Goal: Task Accomplishment & Management: Use online tool/utility

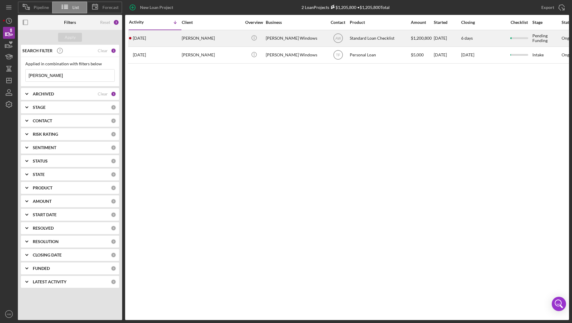
click at [230, 39] on div "Sammy Watkins" at bounding box center [212, 38] width 60 height 16
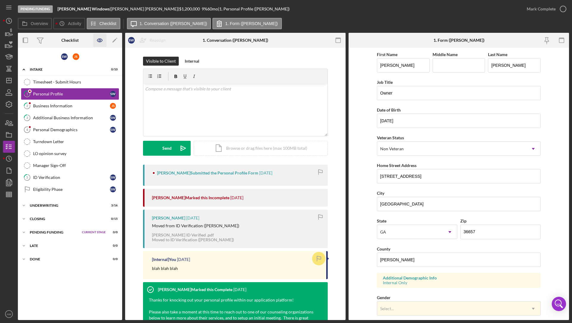
click at [100, 40] on icon "button" at bounding box center [99, 40] width 13 height 13
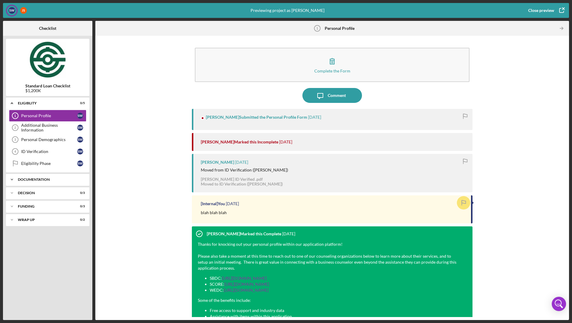
click at [36, 176] on div "Icon/Expander Documentation 3 / 20" at bounding box center [47, 179] width 83 height 12
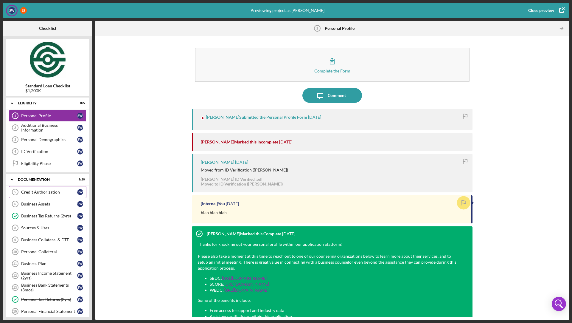
click at [34, 190] on div "Credit Authorization" at bounding box center [49, 192] width 56 height 5
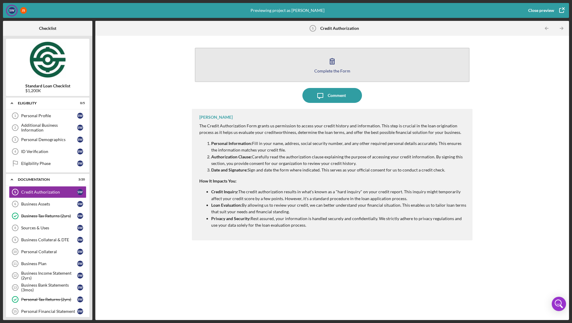
click at [269, 63] on button "Complete the Form Form" at bounding box center [332, 65] width 275 height 34
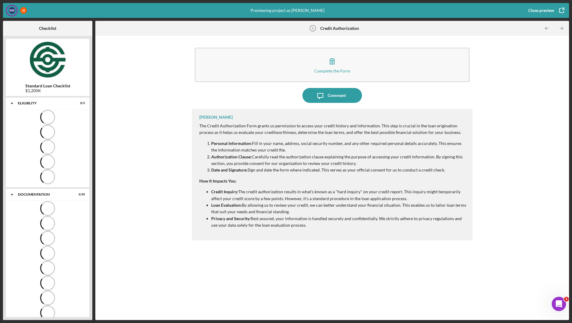
click at [535, 7] on div "Close preview" at bounding box center [541, 10] width 26 height 12
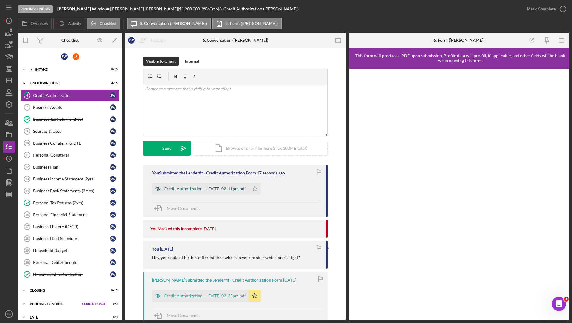
click at [206, 188] on div "Credit Authorization -- 2025-09-04 02_11pm.pdf" at bounding box center [205, 188] width 82 height 5
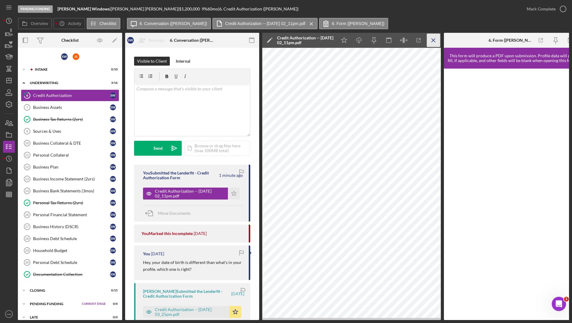
click at [432, 40] on icon "Icon/Menu Close" at bounding box center [433, 40] width 13 height 13
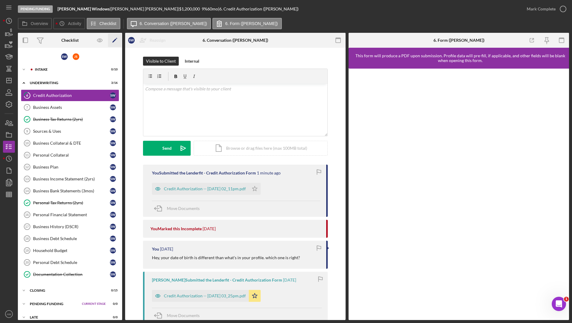
click at [114, 42] on icon "Icon/Edit" at bounding box center [114, 40] width 13 height 13
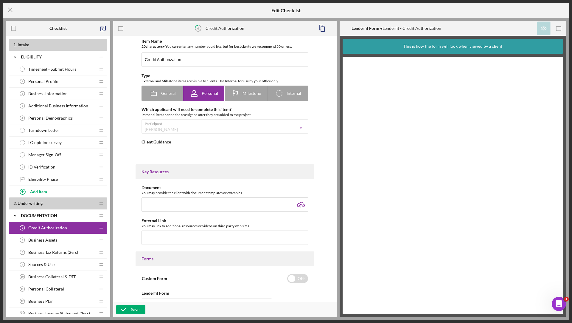
type textarea "<div> <p>The Credit Authorization Form grants us permission to access your cred…"
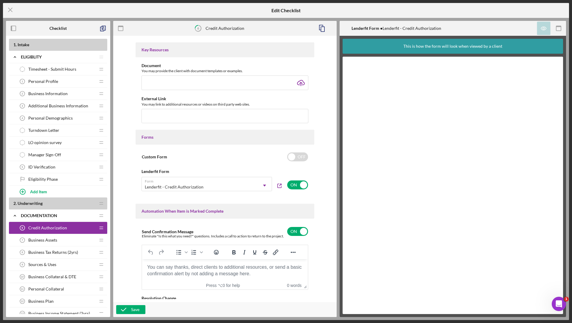
scroll to position [217, 0]
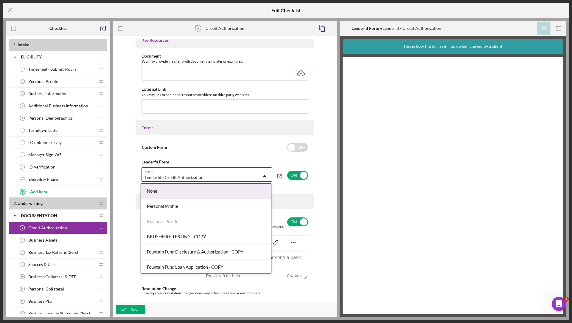
click at [253, 175] on div "Lenderfit - Credit Authorization" at bounding box center [200, 177] width 116 height 14
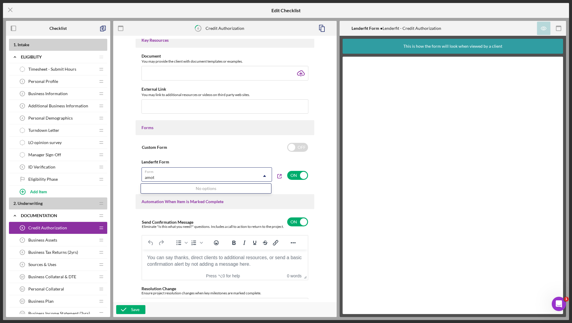
type input "amo"
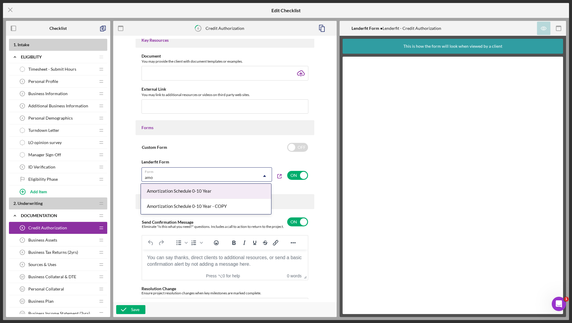
click at [209, 188] on div "Amortization Schedule 0-10 Year" at bounding box center [206, 191] width 130 height 15
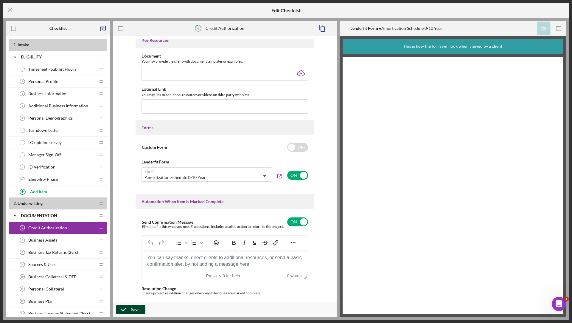
click at [123, 308] on icon "button" at bounding box center [123, 309] width 15 height 15
click at [8, 8] on icon "Icon/Menu Close" at bounding box center [10, 9] width 15 height 15
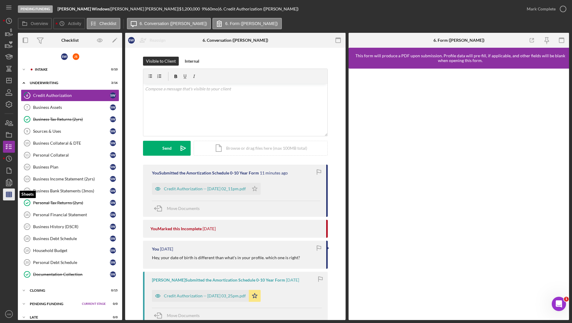
click at [4, 195] on icon "button" at bounding box center [8, 194] width 15 height 15
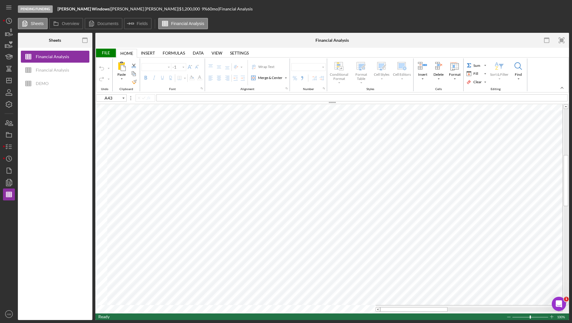
type input "Calibri"
type input "11"
click at [137, 28] on icon "Icon/Insert Field" at bounding box center [130, 23] width 15 height 15
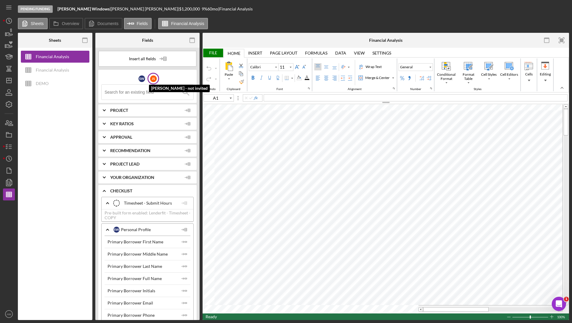
click at [152, 76] on div "J S" at bounding box center [153, 78] width 7 height 7
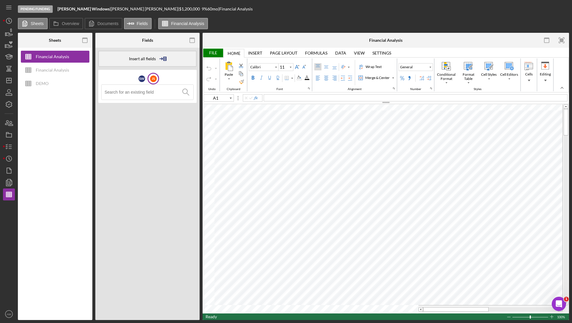
click at [150, 60] on span "Insert all fields" at bounding box center [142, 58] width 27 height 5
type input "C200"
click at [141, 79] on div "S W" at bounding box center [142, 78] width 7 height 7
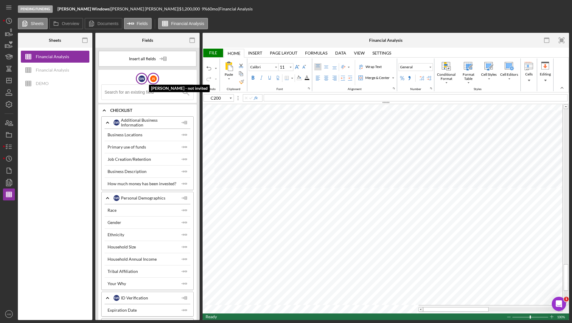
click at [155, 80] on div "J S" at bounding box center [153, 78] width 7 height 7
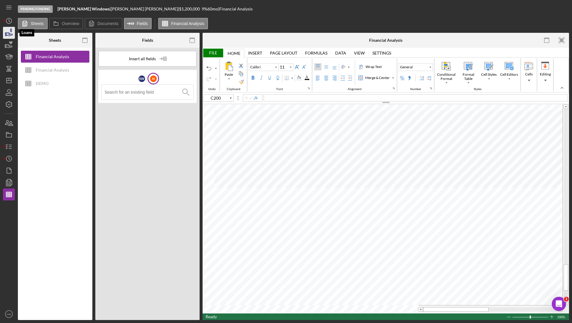
click at [8, 33] on icon "button" at bounding box center [8, 32] width 15 height 15
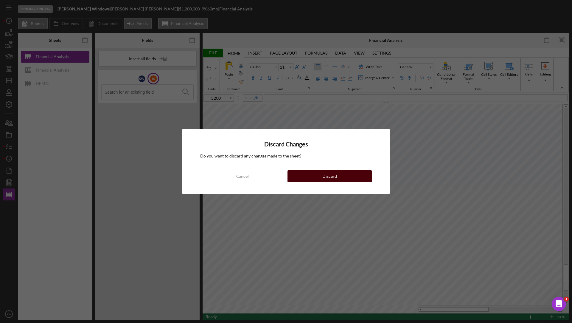
click at [315, 176] on button "Discard" at bounding box center [330, 176] width 84 height 12
